Goal: Information Seeking & Learning: Learn about a topic

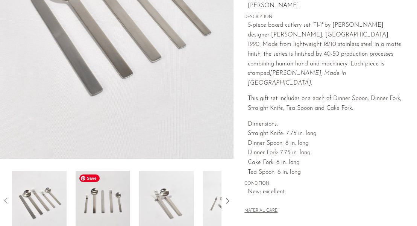
scroll to position [153, 0]
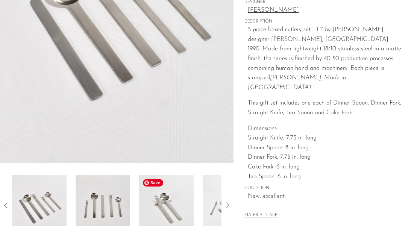
click at [182, 204] on img at bounding box center [166, 205] width 55 height 60
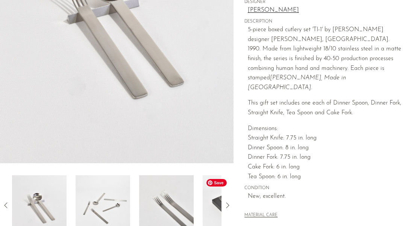
click at [214, 200] on img at bounding box center [230, 205] width 55 height 60
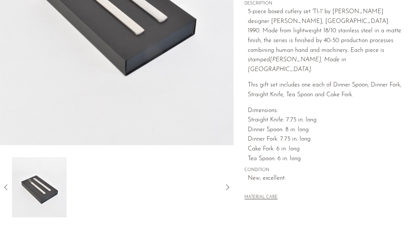
scroll to position [194, 0]
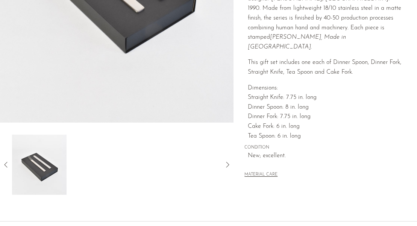
click at [6, 164] on icon at bounding box center [6, 164] width 9 height 9
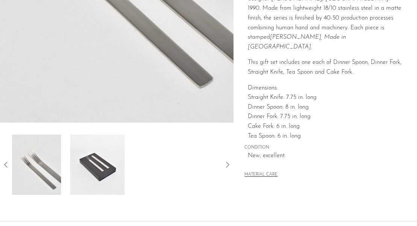
click at [6, 164] on icon at bounding box center [6, 164] width 9 height 9
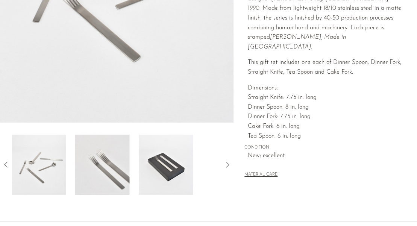
click at [6, 164] on icon at bounding box center [6, 164] width 9 height 9
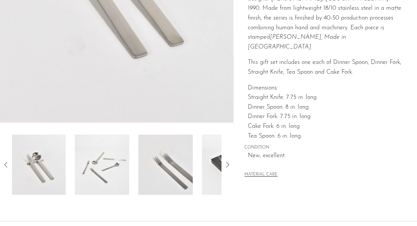
click at [6, 164] on icon at bounding box center [6, 164] width 9 height 9
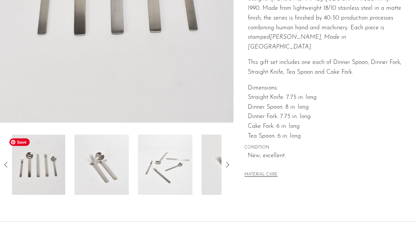
click at [43, 167] on img at bounding box center [38, 165] width 55 height 60
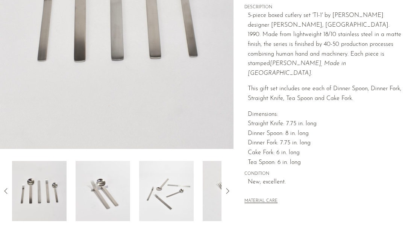
scroll to position [170, 0]
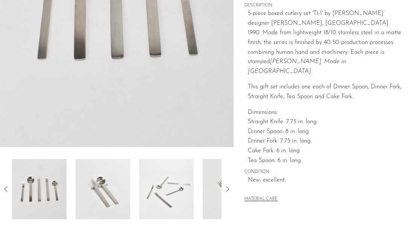
click at [6, 190] on icon at bounding box center [6, 189] width 9 height 9
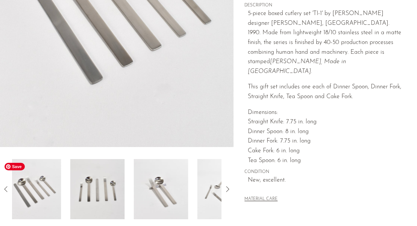
click at [41, 190] on img at bounding box center [34, 189] width 55 height 60
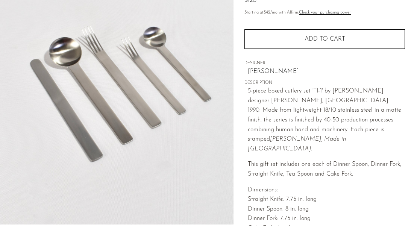
scroll to position [76, 0]
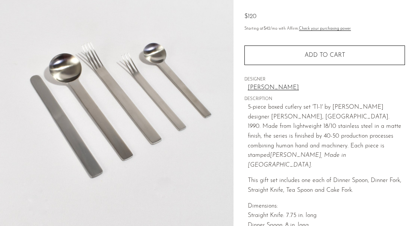
click at [0, 0] on img at bounding box center [117, 100] width 234 height 282
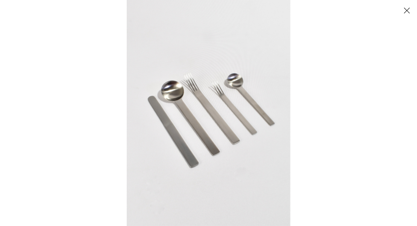
click at [405, 7] on button "Close" at bounding box center [406, 10] width 13 height 13
